Goal: Task Accomplishment & Management: Manage account settings

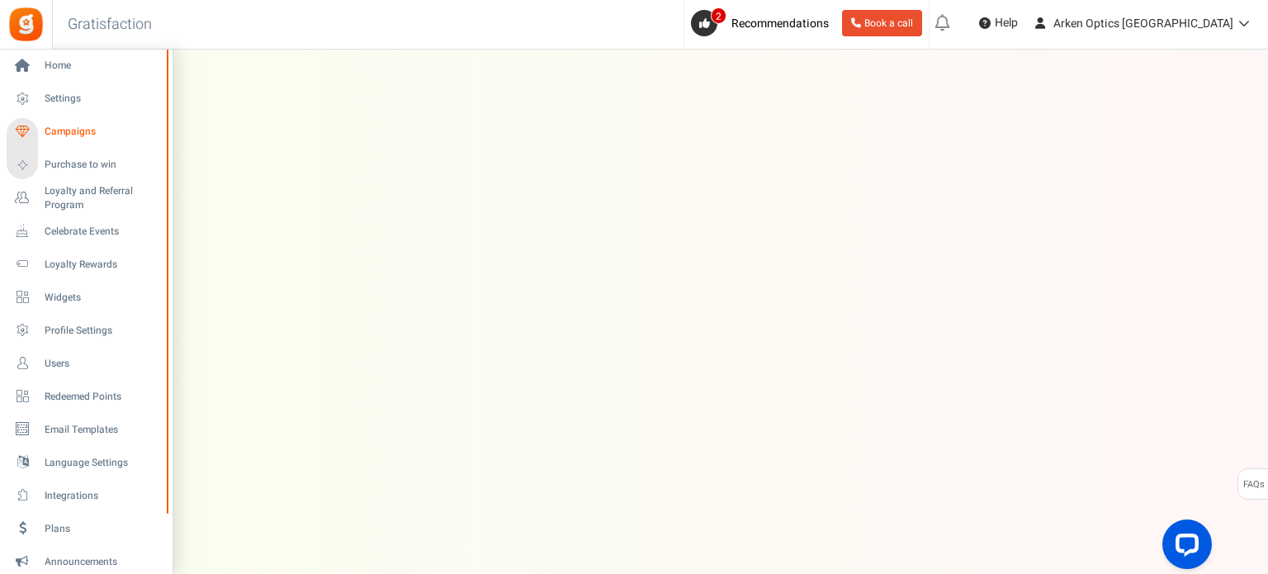
click at [73, 133] on span "Campaigns" at bounding box center [103, 132] width 116 height 14
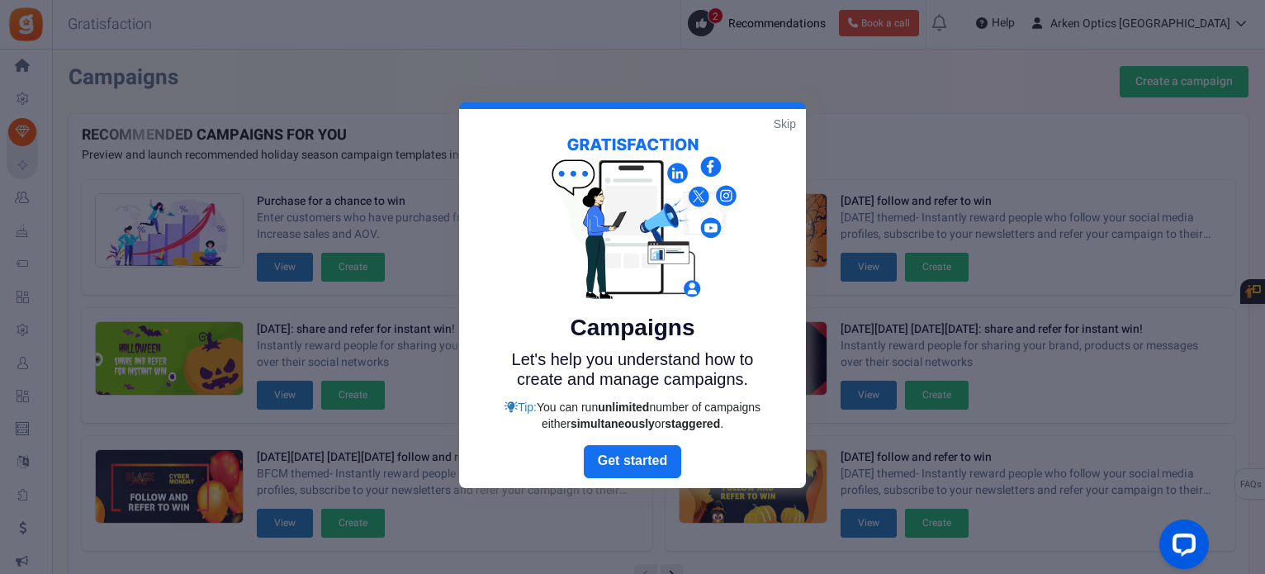
click at [777, 128] on link "Skip" at bounding box center [785, 124] width 22 height 17
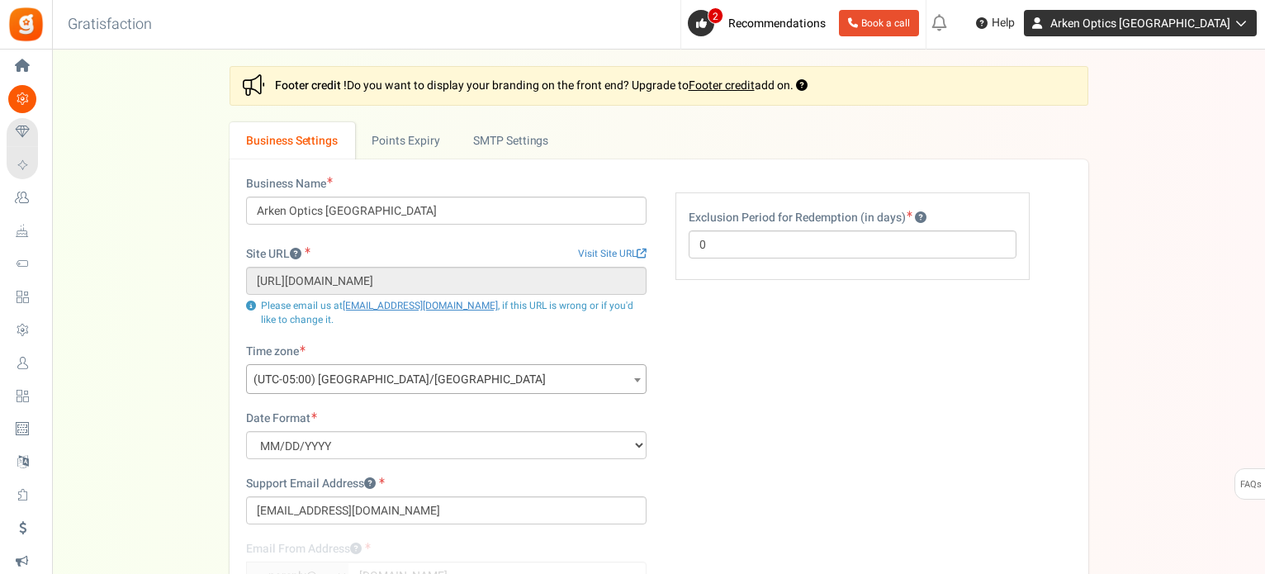
click at [1215, 23] on span "Arken Optics [GEOGRAPHIC_DATA]" at bounding box center [1140, 23] width 180 height 17
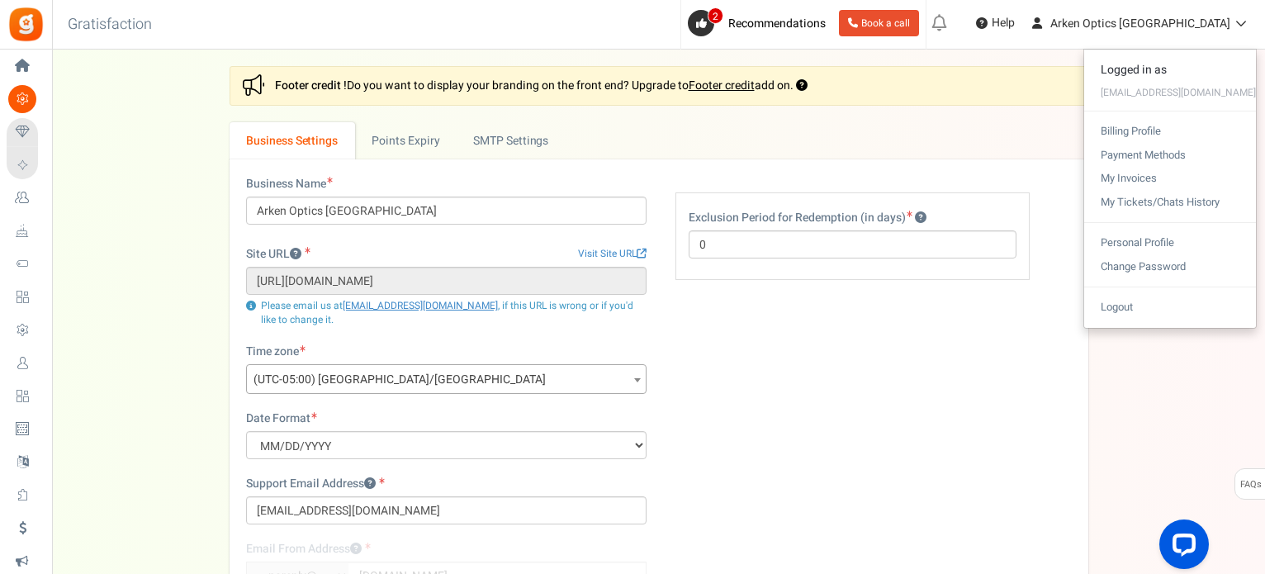
click at [809, 339] on div "Business Name Arken Optics USA Site URL Visit Site URL https://www.arkenopticsu…" at bounding box center [659, 441] width 850 height 531
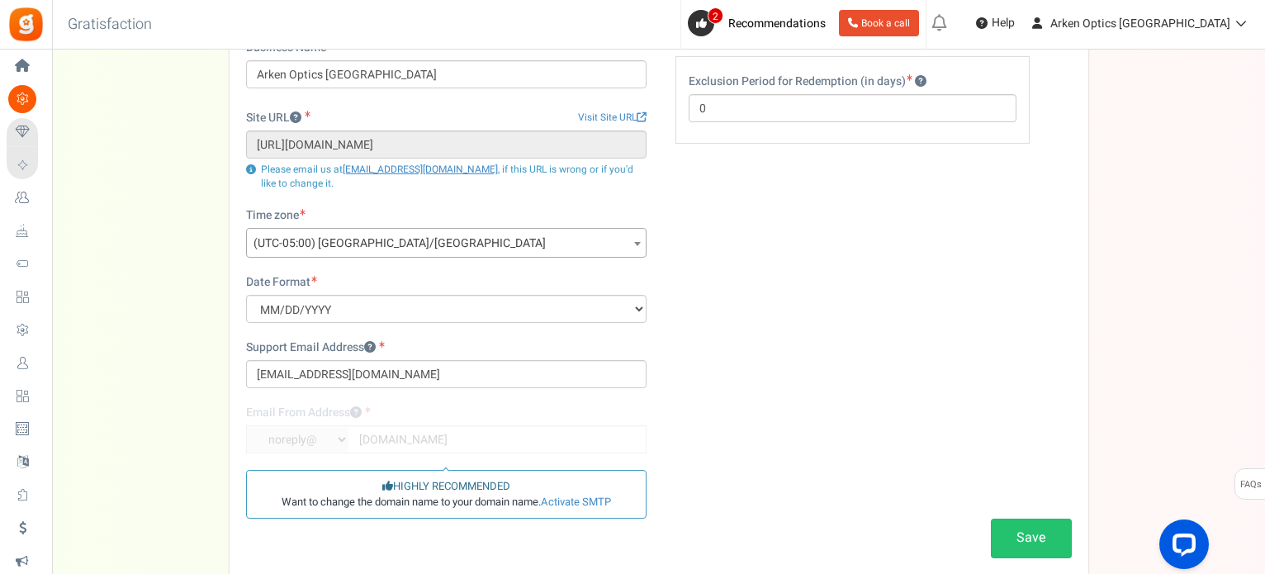
scroll to position [83, 0]
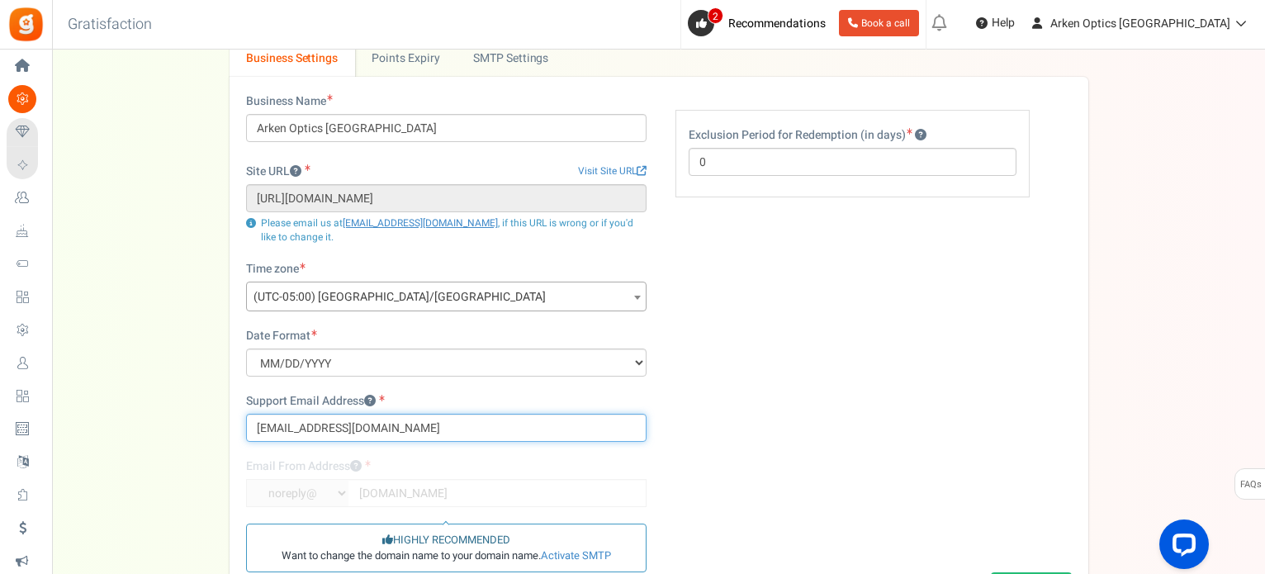
click at [362, 415] on input "[EMAIL_ADDRESS][DOMAIN_NAME]" at bounding box center [446, 428] width 400 height 28
click at [865, 352] on div "Business Name Arken Optics USA Site URL Visit Site URL https://www.arkenopticsu…" at bounding box center [659, 358] width 850 height 531
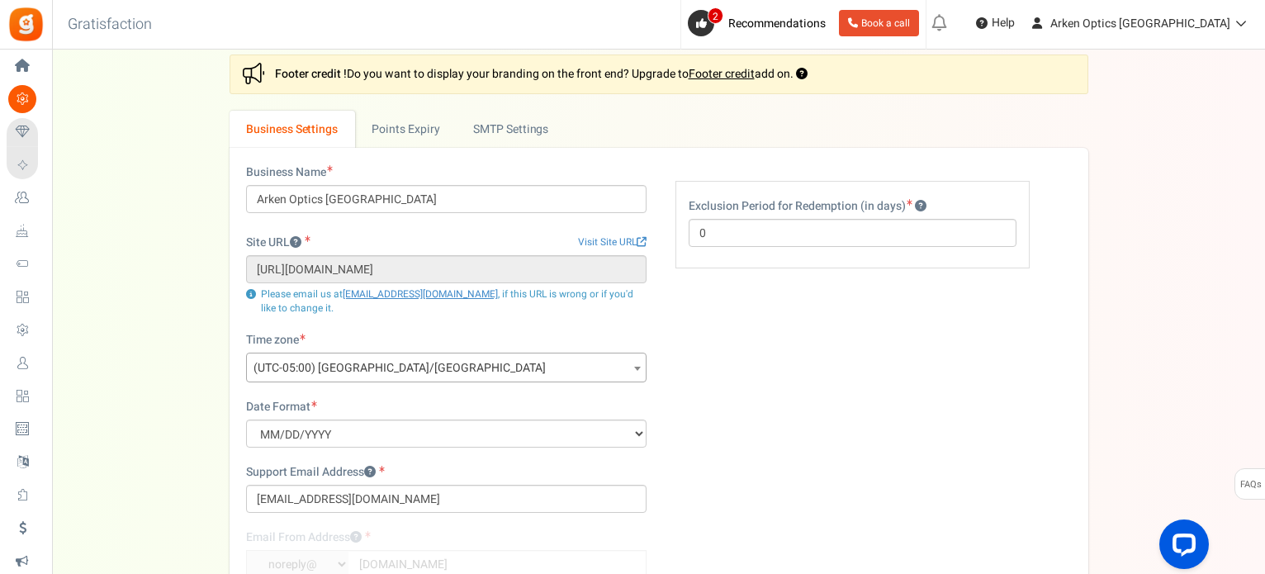
scroll to position [0, 0]
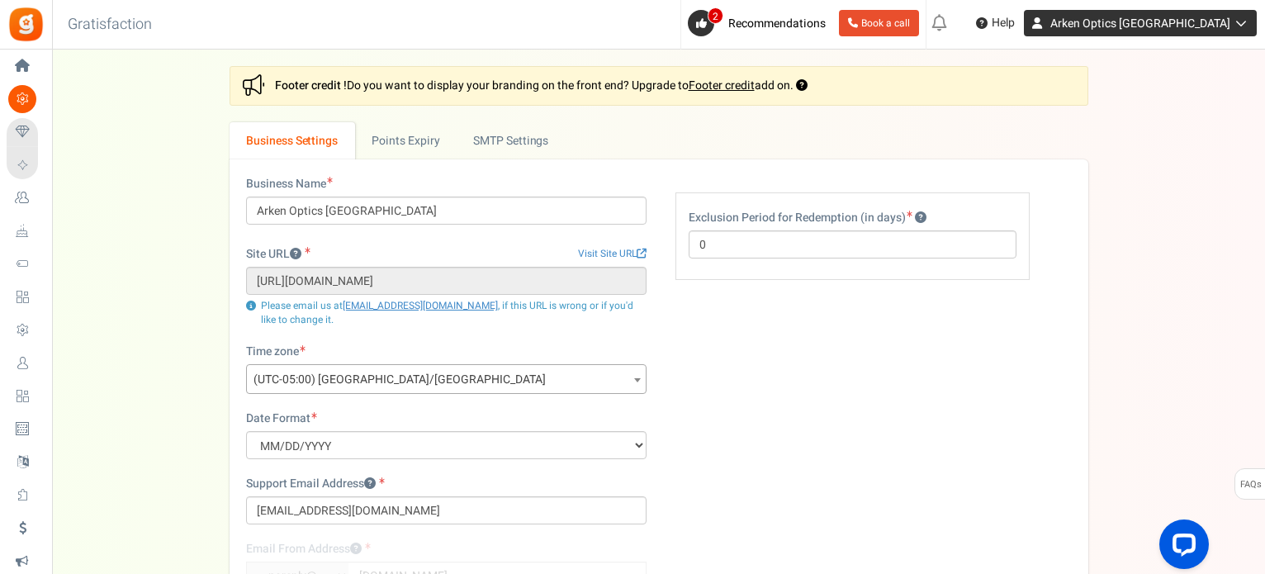
click at [1192, 19] on span "Arken Optics [GEOGRAPHIC_DATA]" at bounding box center [1140, 23] width 180 height 17
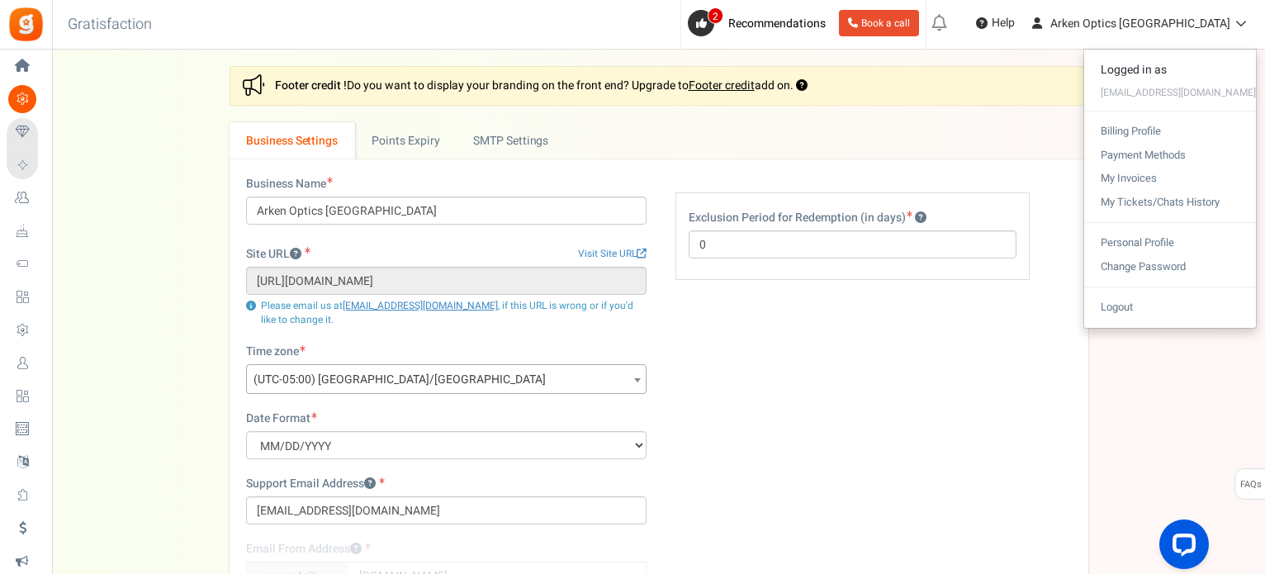
click at [1209, 92] on div "[EMAIL_ADDRESS][DOMAIN_NAME]" at bounding box center [1170, 93] width 172 height 20
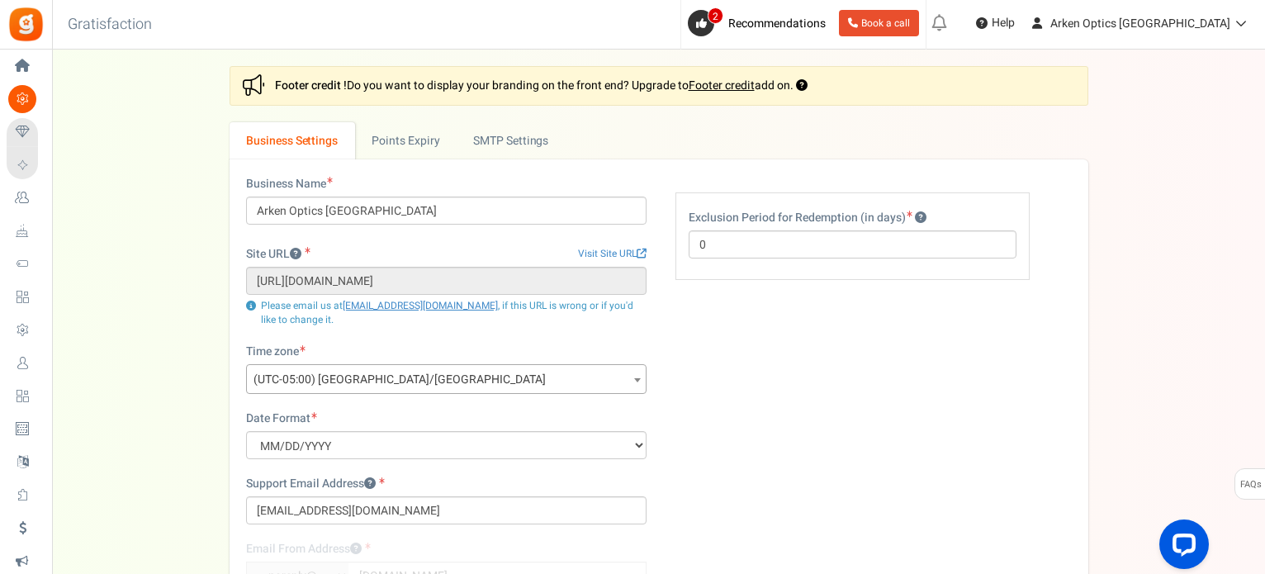
click at [1209, 92] on div "Settings In this section you will setup your business details and points expiry…" at bounding box center [659, 394] width 1180 height 657
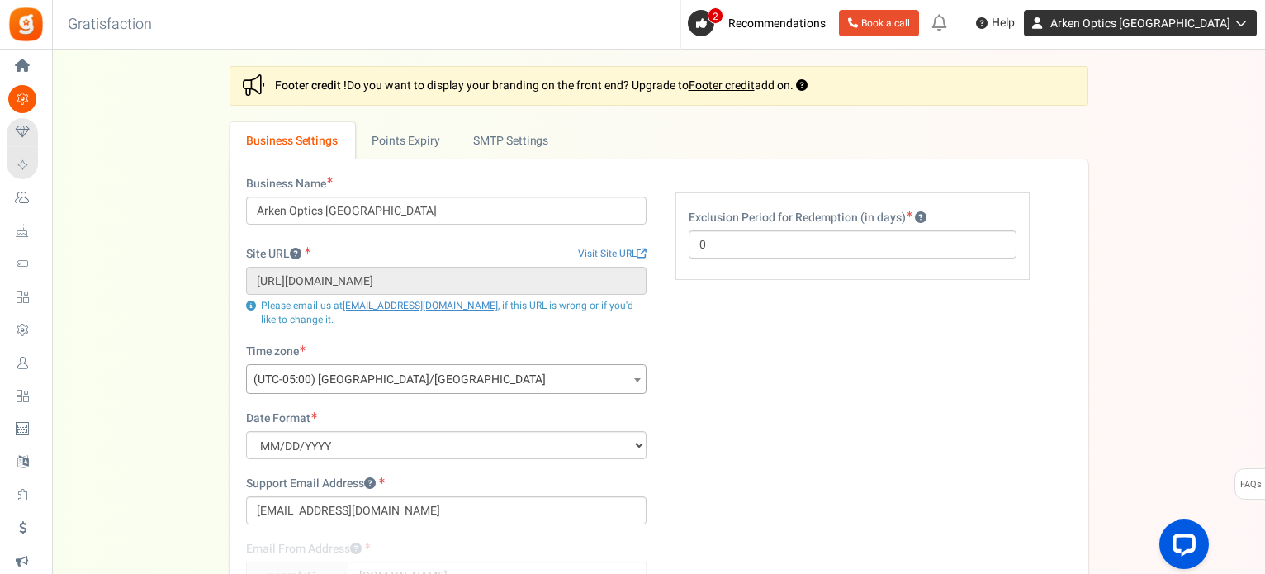
click at [1189, 25] on span "Arken Optics [GEOGRAPHIC_DATA]" at bounding box center [1140, 23] width 180 height 17
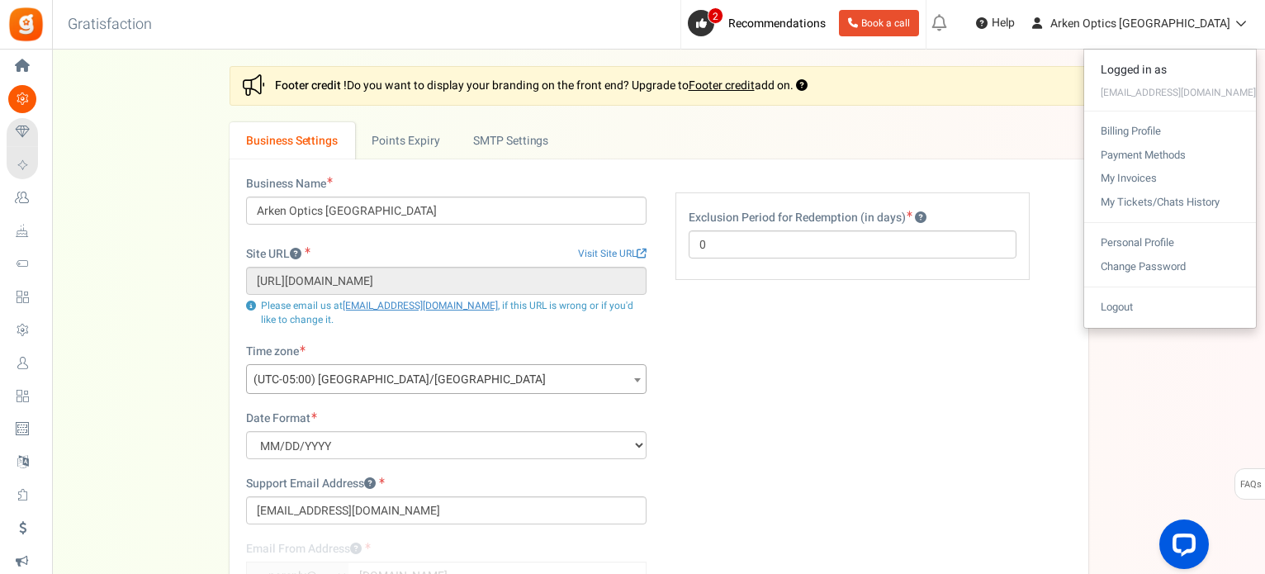
click at [1043, 148] on ul "Business Settings Points Expiry Admin Notifications Active SMTP Settings" at bounding box center [658, 140] width 859 height 37
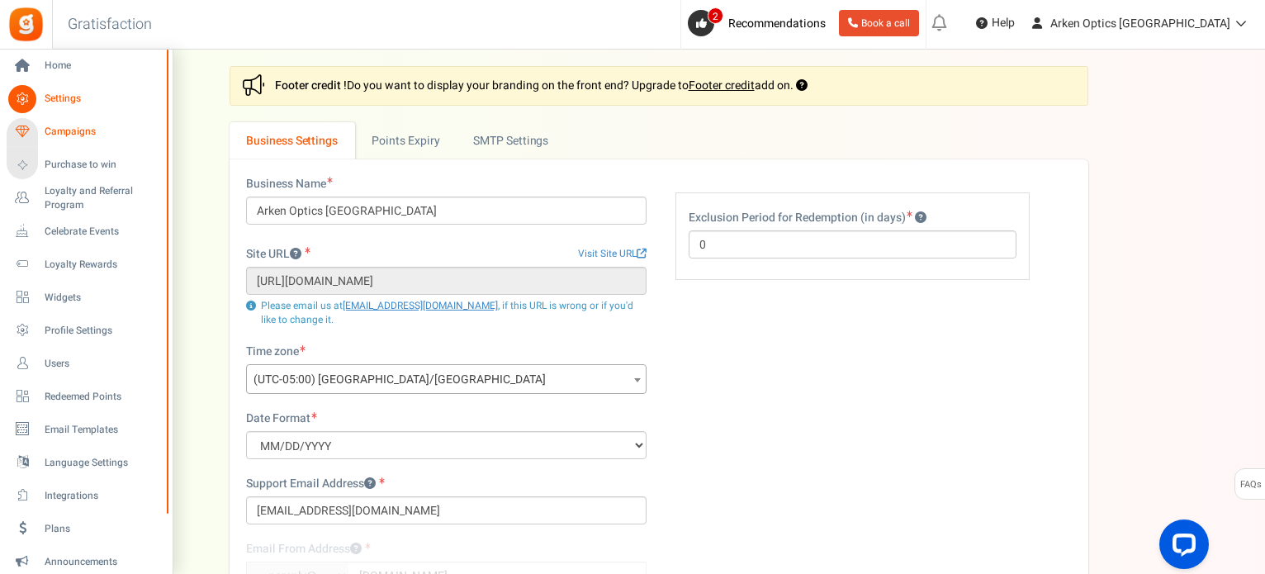
click at [61, 131] on span "Campaigns" at bounding box center [103, 132] width 116 height 14
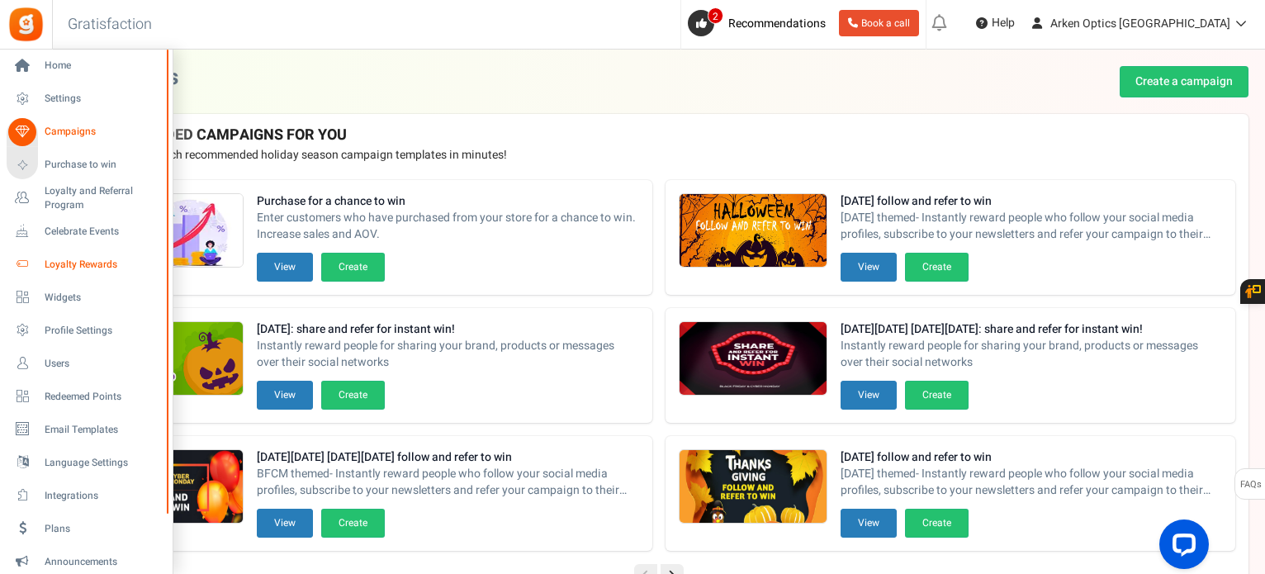
click at [76, 260] on span "Loyalty Rewards" at bounding box center [103, 265] width 116 height 14
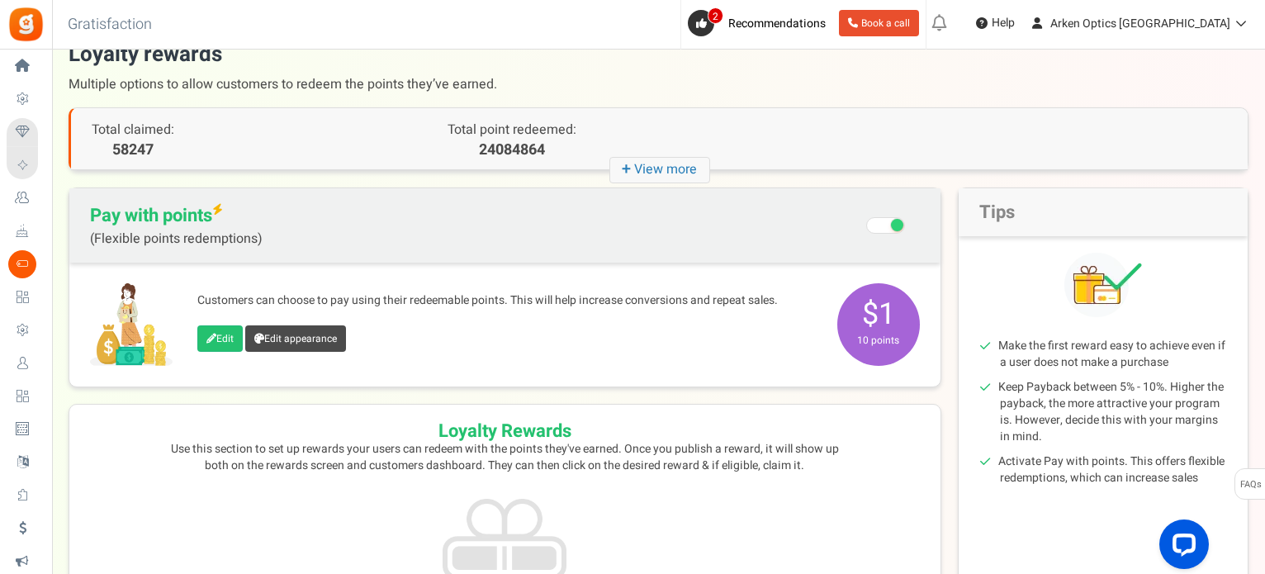
scroll to position [27, 0]
click at [644, 159] on icon "+ View more" at bounding box center [659, 169] width 101 height 26
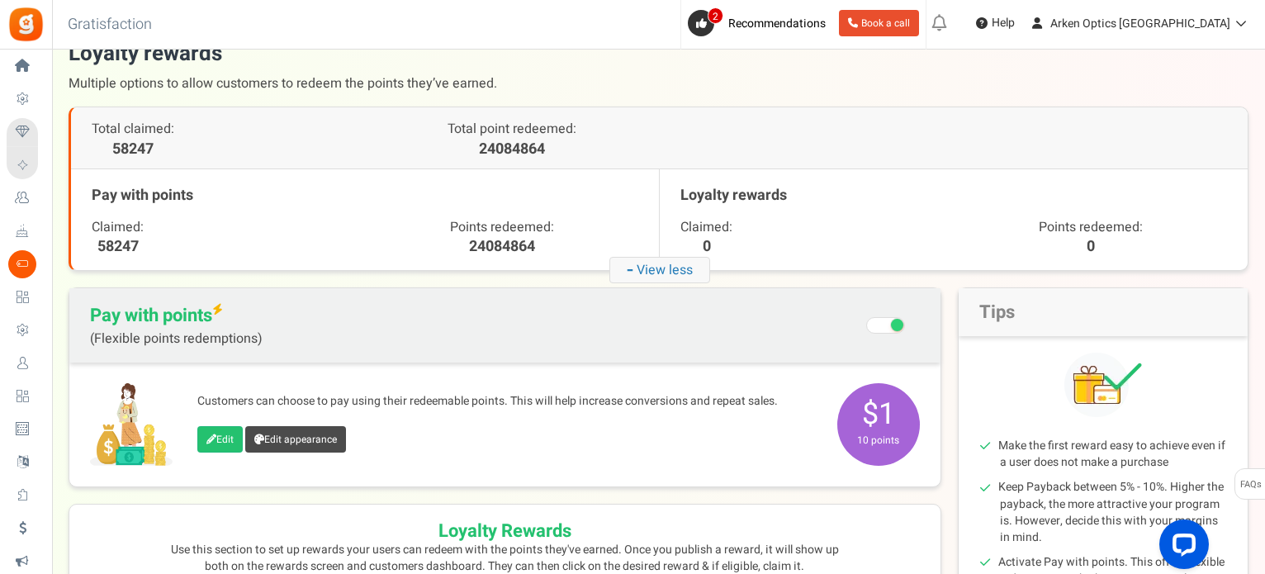
click at [648, 264] on icon "- View less" at bounding box center [659, 270] width 101 height 26
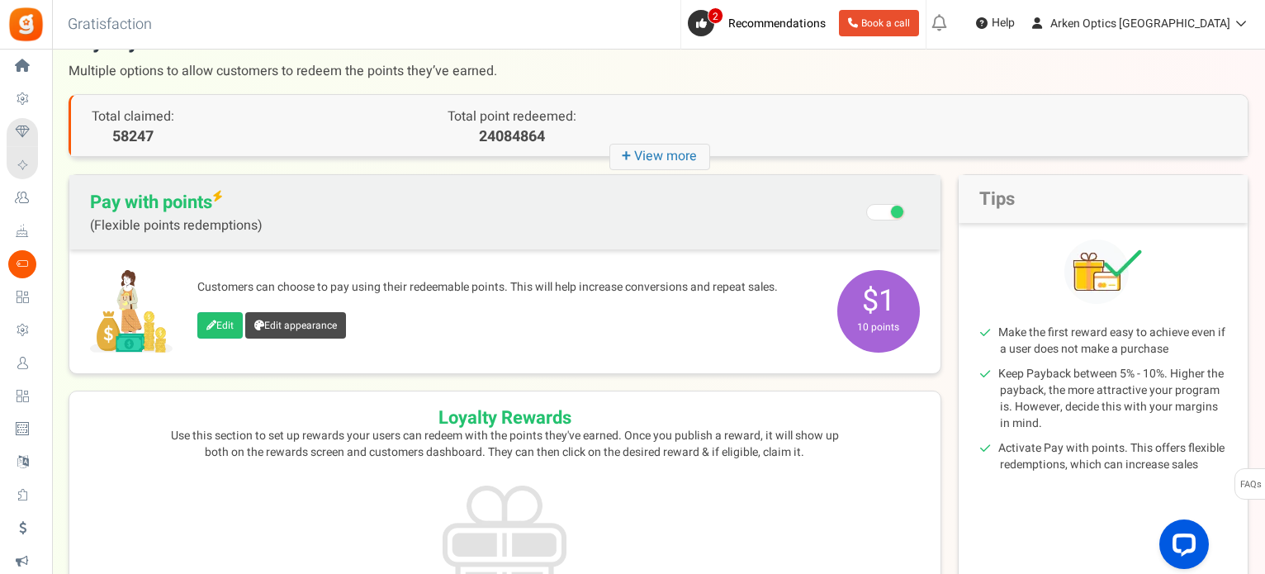
scroll to position [32, 0]
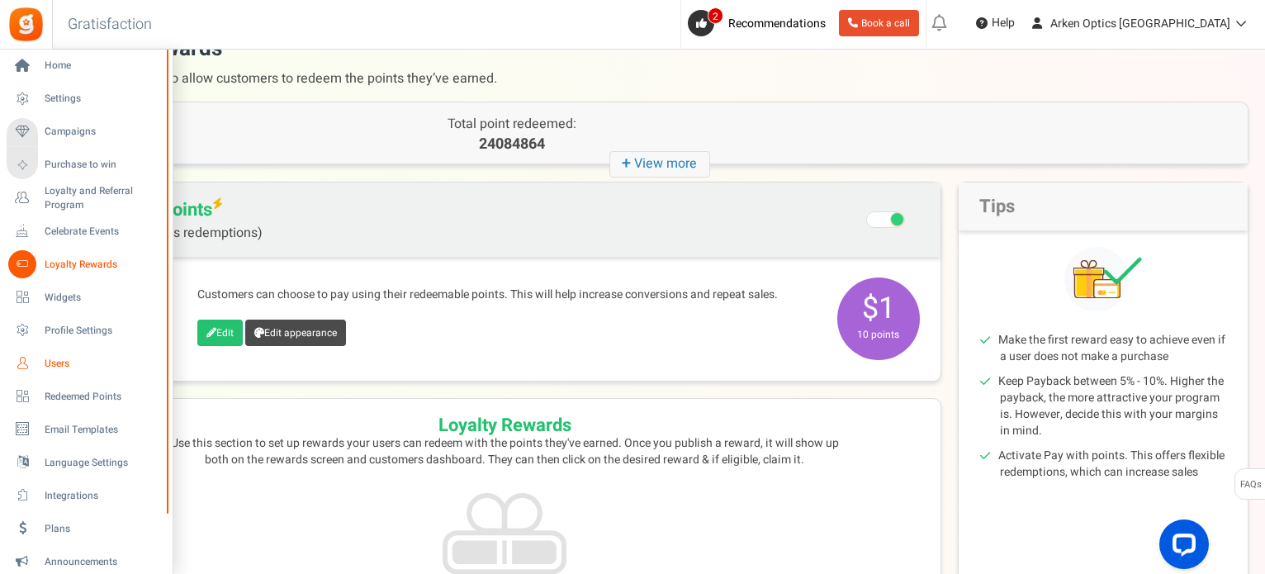
click at [51, 357] on span "Users" at bounding box center [103, 364] width 116 height 14
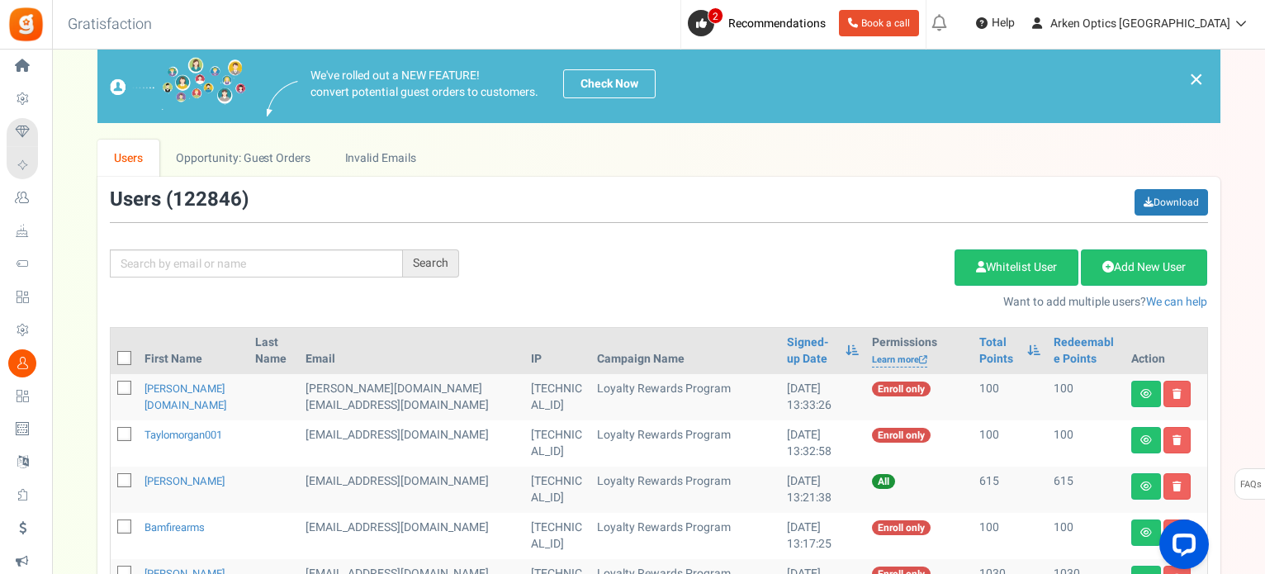
scroll to position [110, 0]
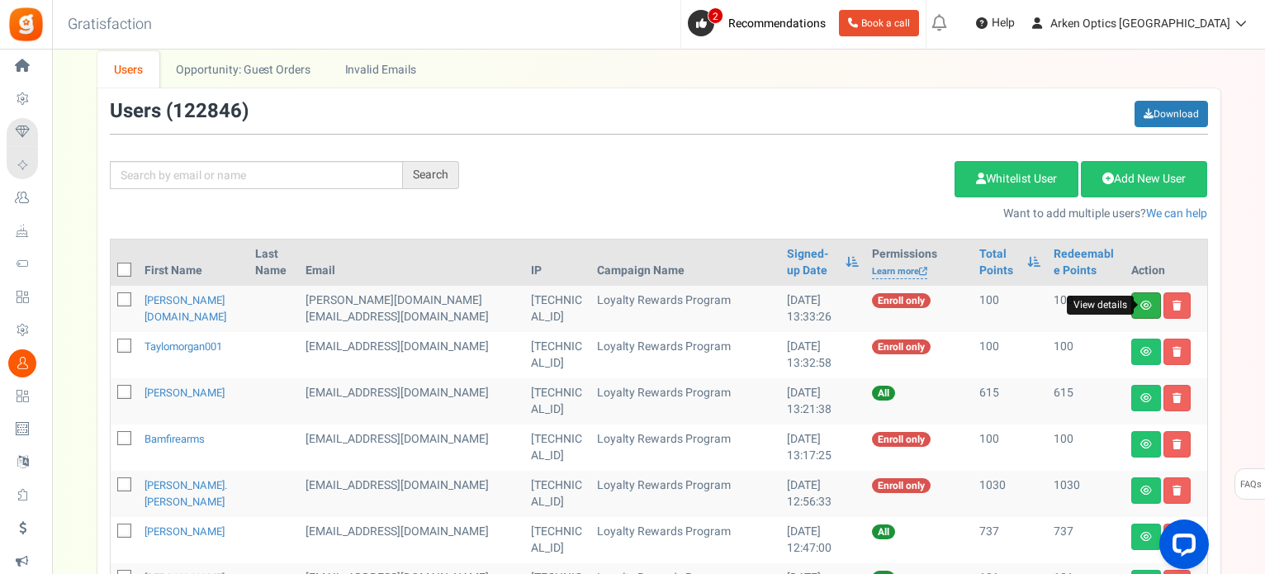
click at [1142, 303] on icon at bounding box center [1146, 305] width 12 height 10
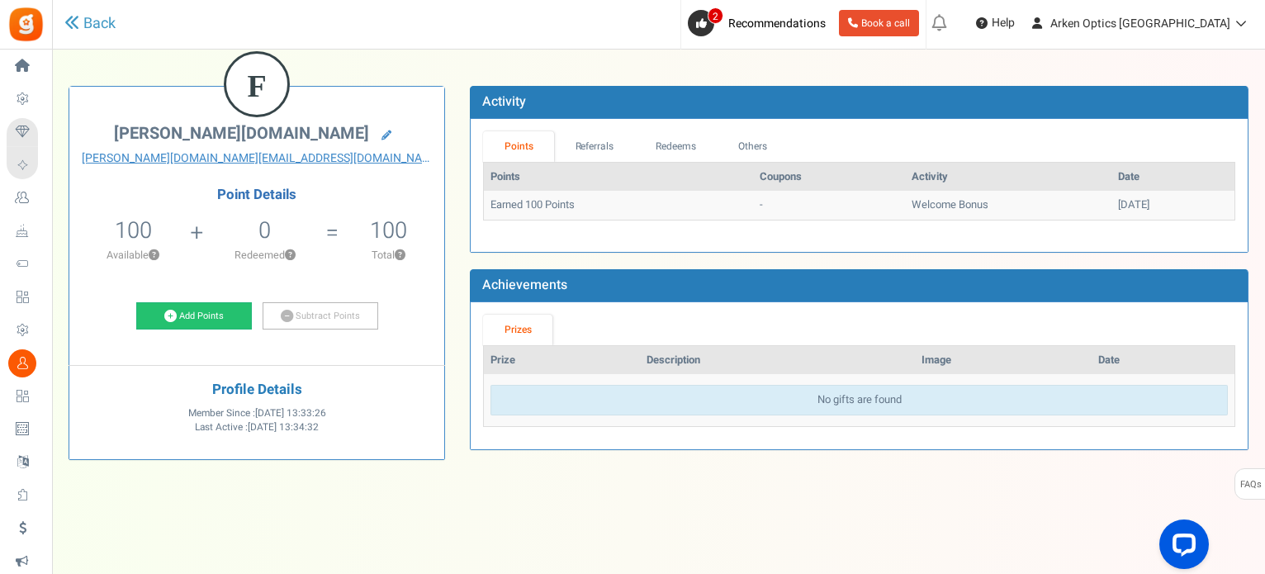
scroll to position [78, 0]
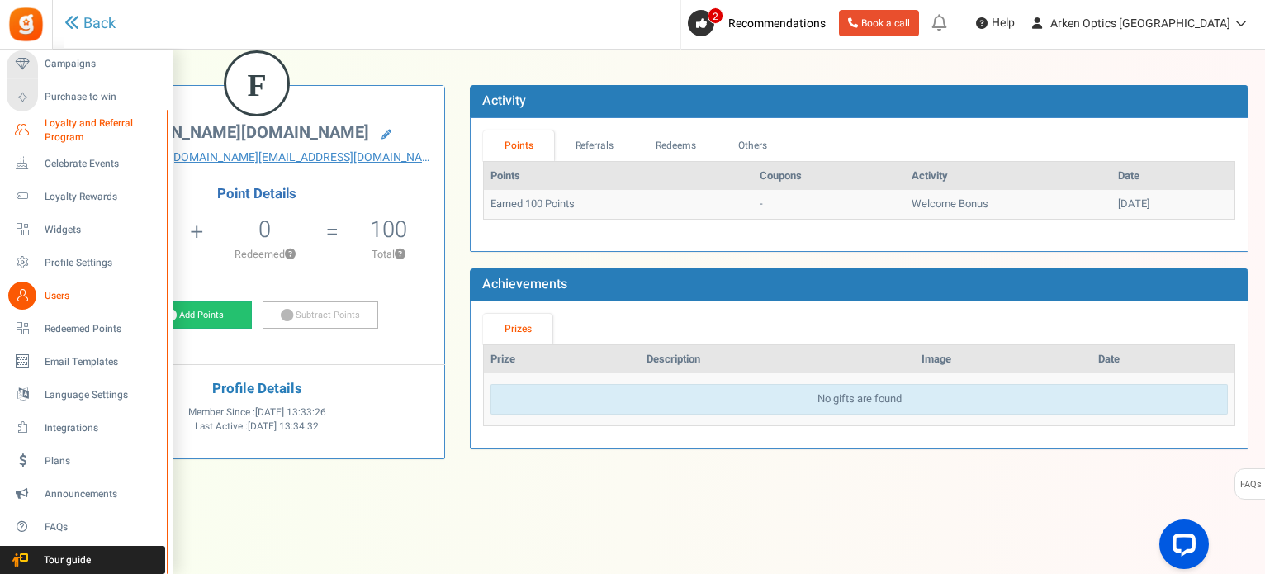
click at [60, 125] on span "Loyalty and Referral Program" at bounding box center [105, 130] width 121 height 28
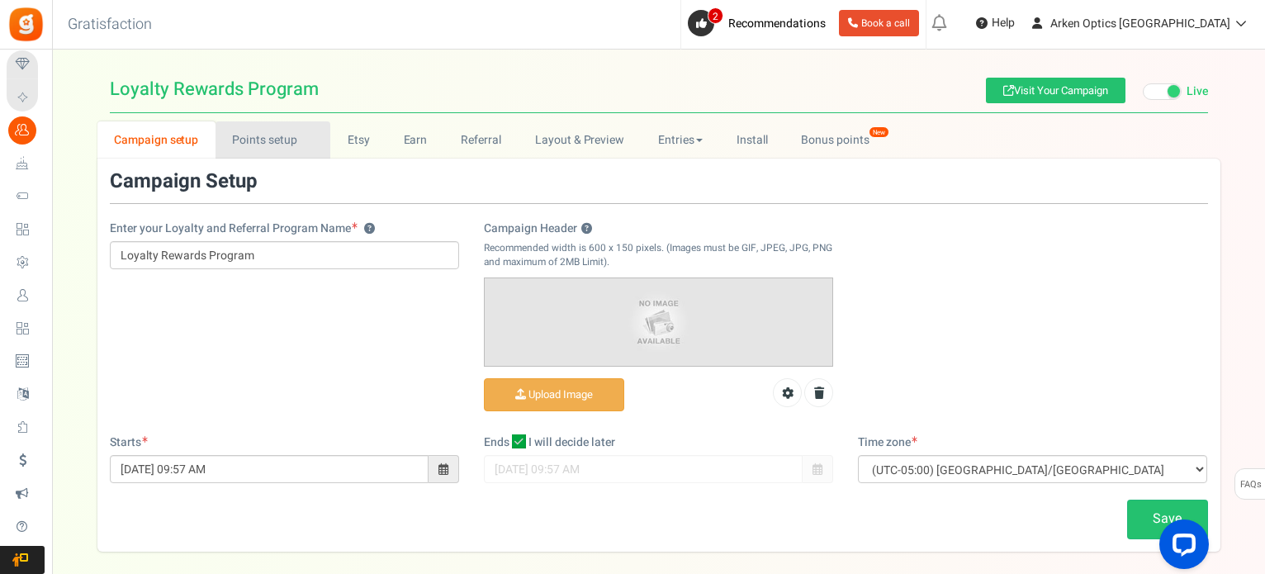
click at [251, 142] on link "Points setup New" at bounding box center [272, 139] width 115 height 37
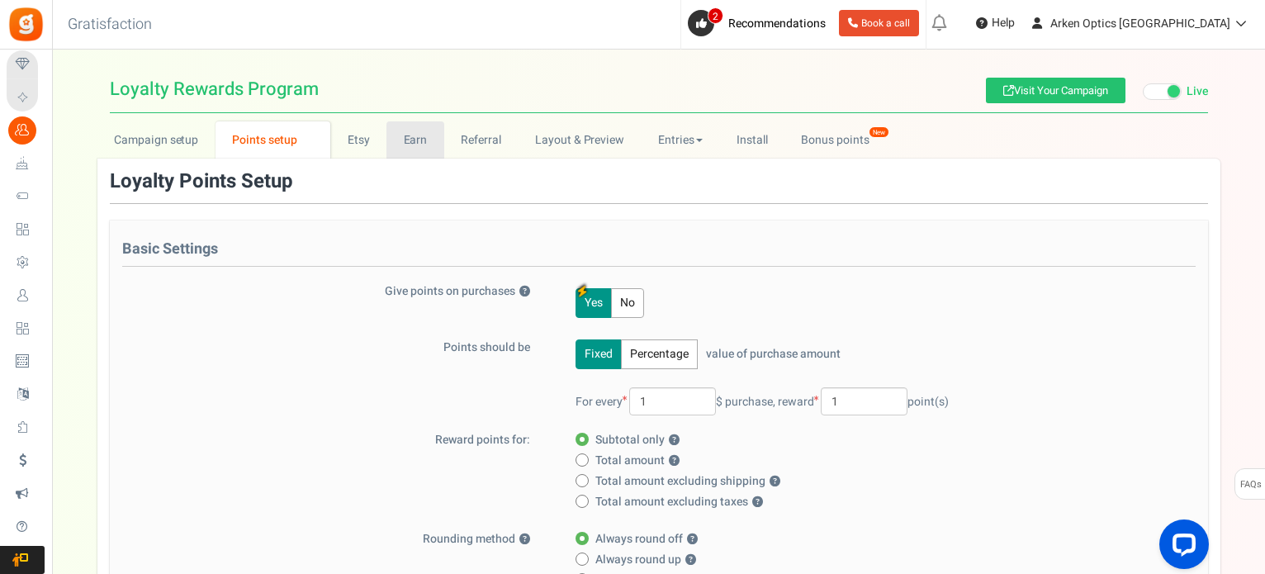
click at [392, 148] on link "Earn" at bounding box center [415, 139] width 58 height 37
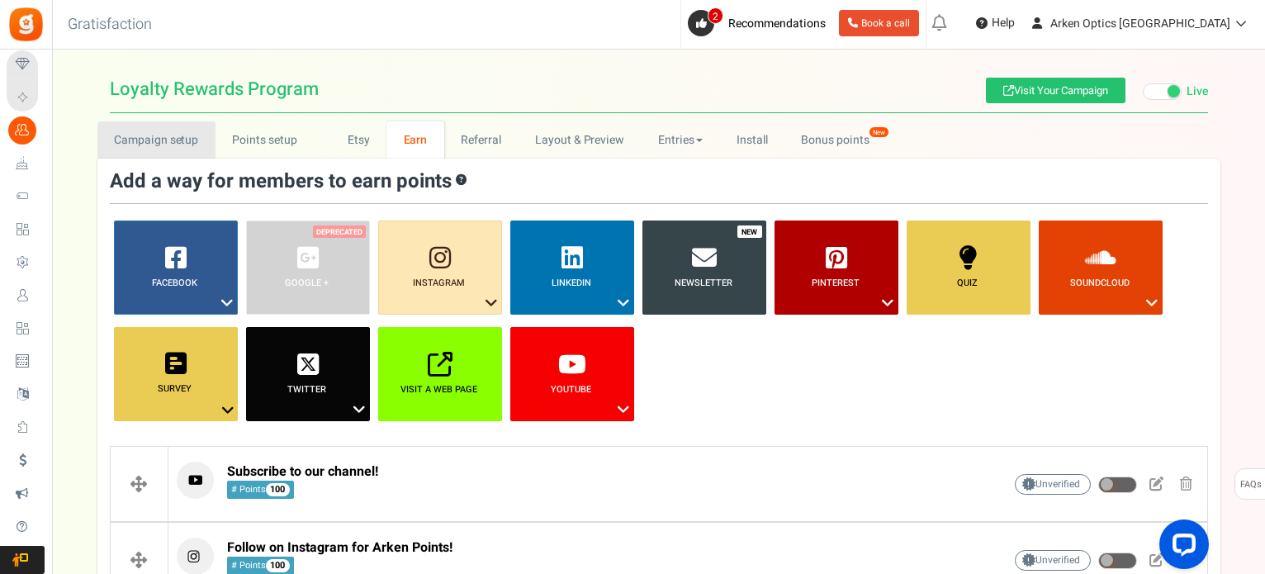
click at [181, 147] on link "Campaign setup" at bounding box center [156, 139] width 118 height 37
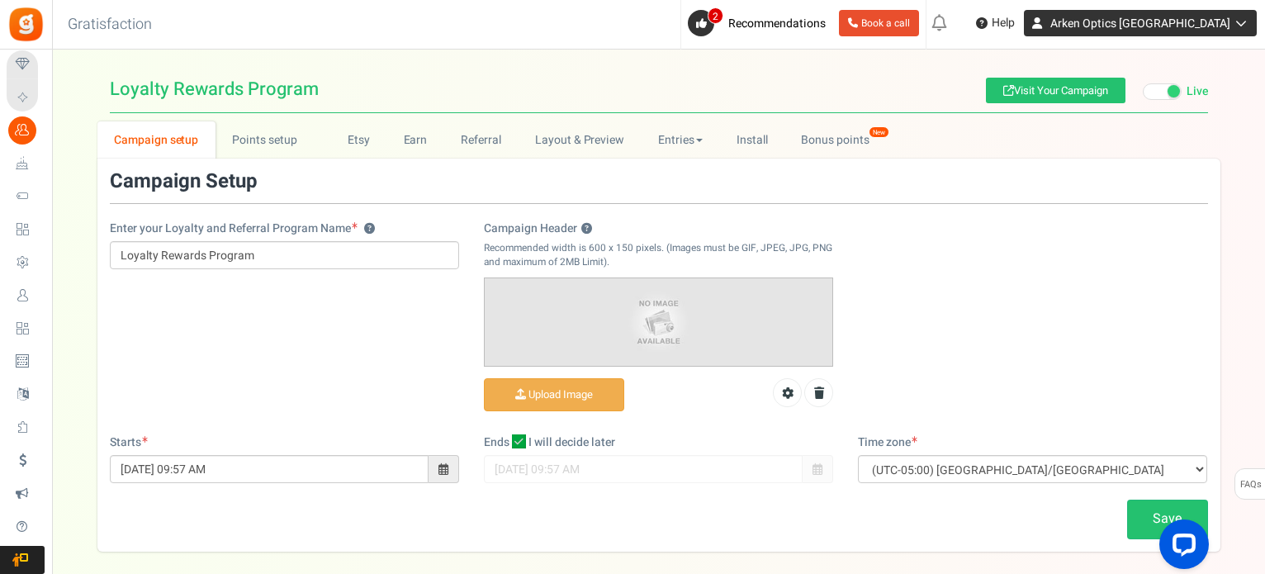
click at [1237, 21] on icon at bounding box center [1238, 23] width 17 height 12
click at [1237, 23] on icon at bounding box center [1238, 23] width 17 height 12
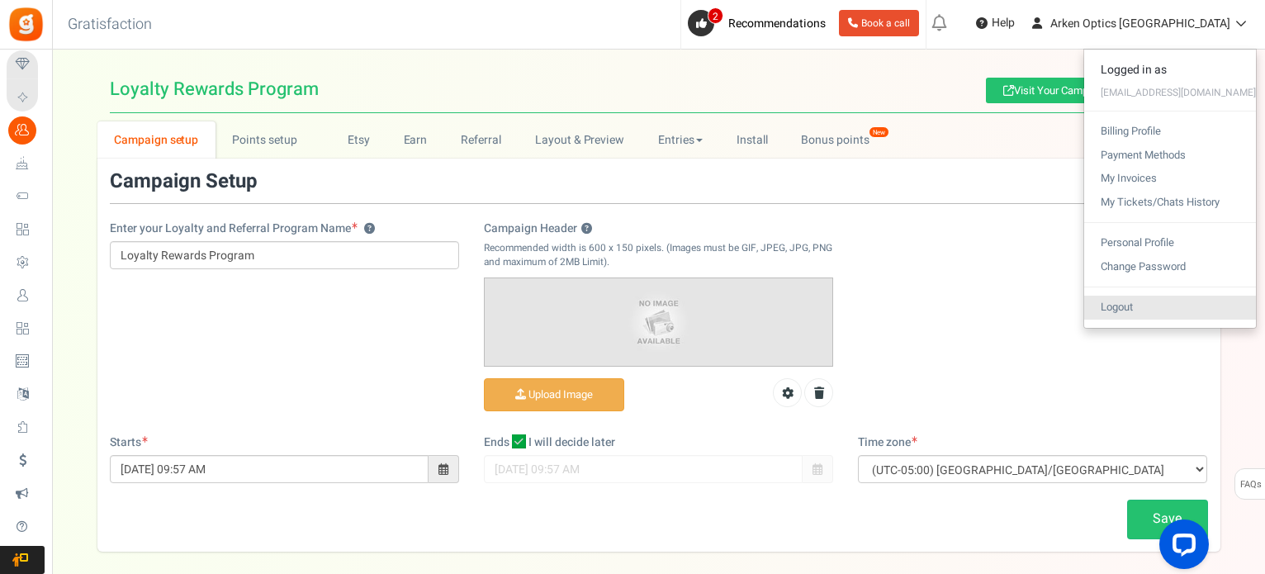
click at [1139, 296] on link "Logout" at bounding box center [1170, 308] width 172 height 24
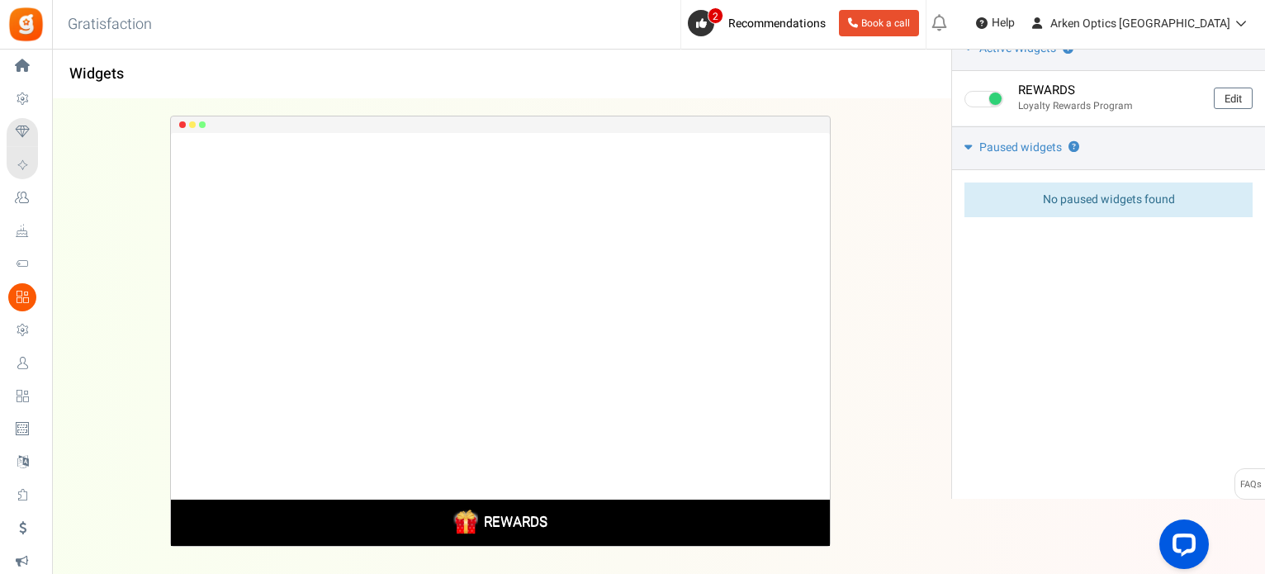
scroll to position [131, 0]
